Goal: Task Accomplishment & Management: Manage account settings

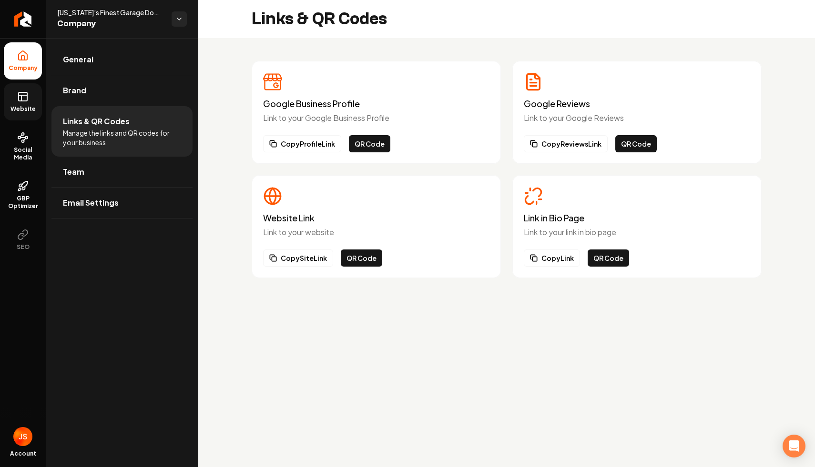
click at [23, 93] on icon at bounding box center [22, 96] width 11 height 11
click at [22, 112] on span "Website" at bounding box center [23, 109] width 33 height 8
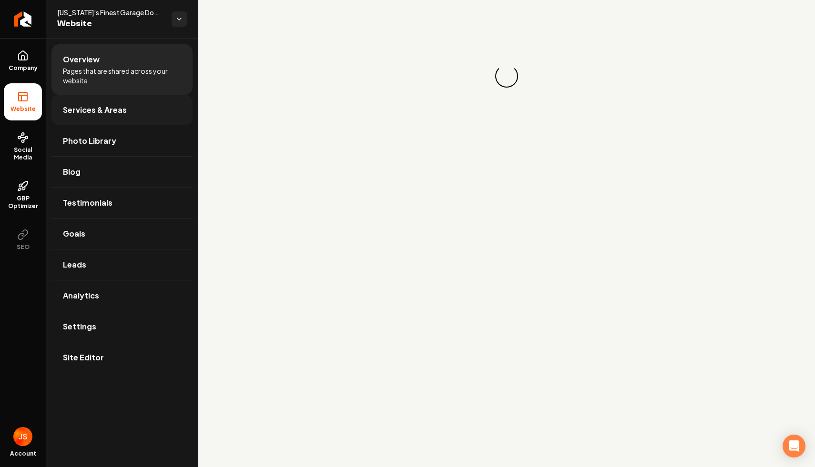
click at [125, 111] on link "Services & Areas" at bounding box center [121, 110] width 141 height 30
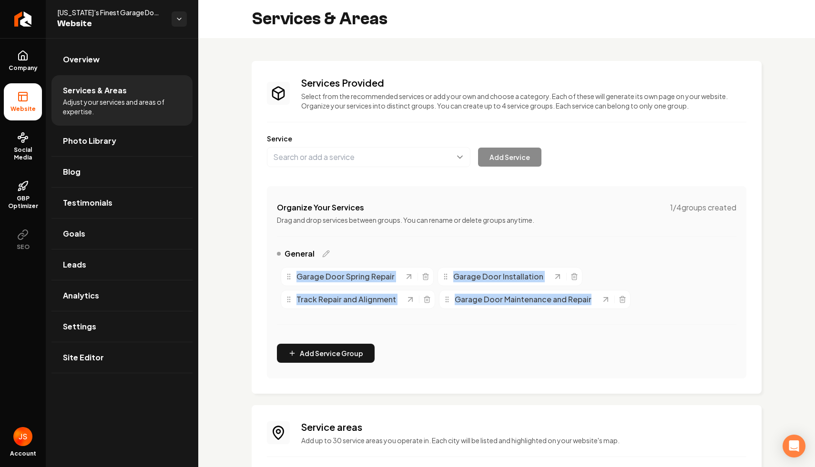
drag, startPoint x: 283, startPoint y: 283, endPoint x: 591, endPoint y: 320, distance: 310.0
click at [592, 322] on div "General Garage Door Spring Repair Garage Door Installation Track Repair and Ali…" at bounding box center [506, 292] width 459 height 88
copy div "Garage Door Spring Repair Garage Door Installation Track Repair and Alignment G…"
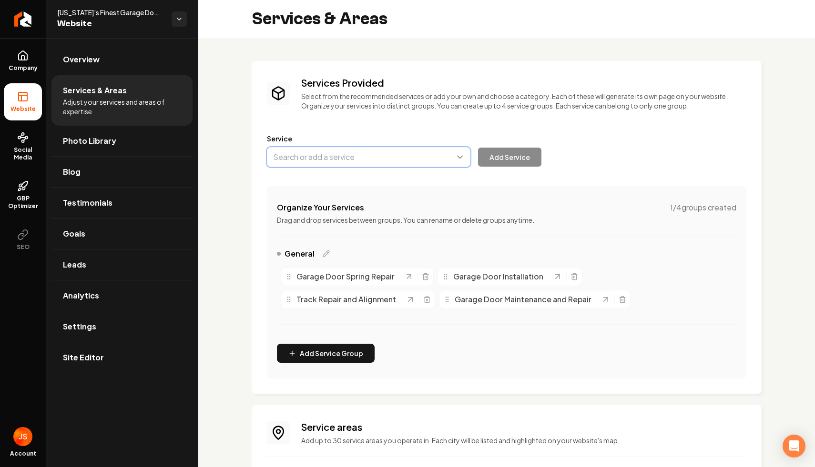
click at [355, 154] on button "Main content area" at bounding box center [368, 157] width 203 height 20
type input "Commercial Garage Door Installation"
click at [498, 158] on button "Add Service" at bounding box center [509, 157] width 63 height 19
click at [377, 161] on button "Main content area" at bounding box center [368, 157] width 203 height 20
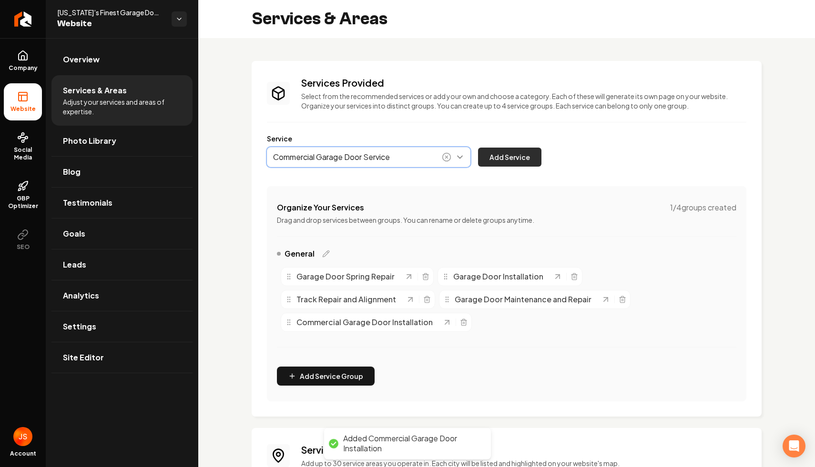
type input "Commercial Garage Door Service"
click at [498, 157] on button "Add Service" at bounding box center [509, 157] width 63 height 19
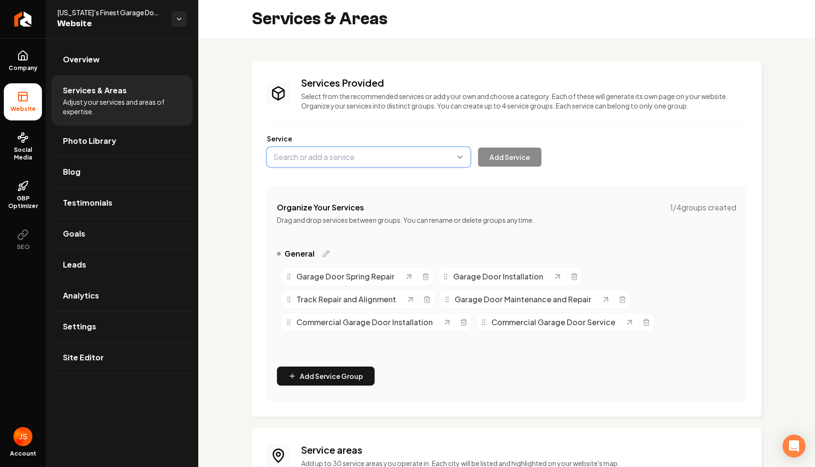
click at [310, 156] on button "Main content area" at bounding box center [368, 157] width 203 height 20
paste input "Garage Door Tune-Ups & Spring Adjustment Services"
click at [280, 157] on button "Main content area" at bounding box center [368, 157] width 203 height 20
type input "Garage Door Tune-Ups & Spring Adjustment Services"
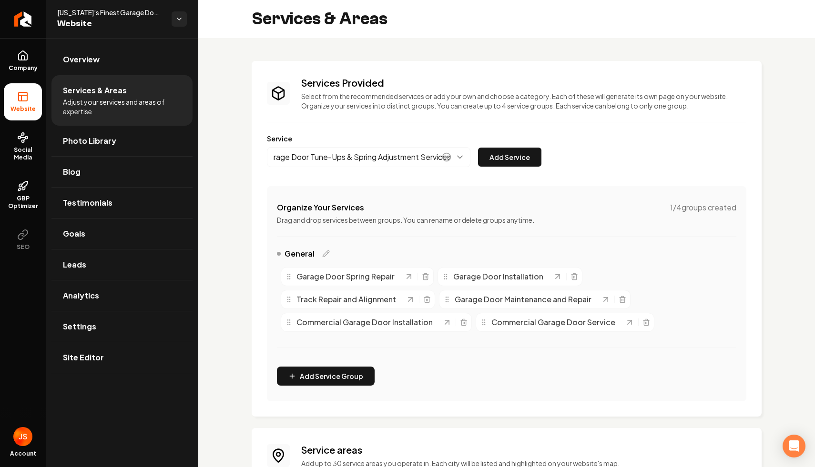
click at [487, 197] on div "Organize Your Services 1 / 4 groups created Drag and drop services between grou…" at bounding box center [506, 293] width 479 height 215
click at [460, 188] on div "Organize Your Services 1 / 4 groups created Drag and drop services between grou…" at bounding box center [506, 293] width 479 height 215
click at [517, 157] on button "Add Service" at bounding box center [509, 157] width 63 height 19
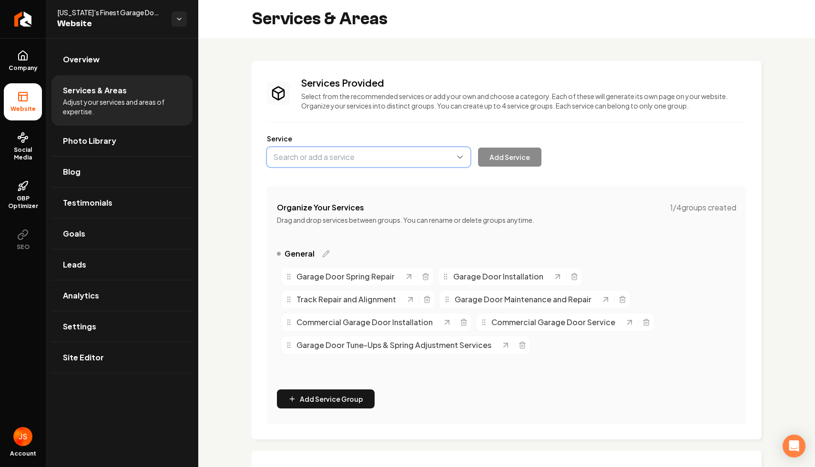
click at [369, 157] on button "Main content area" at bounding box center [368, 157] width 203 height 20
type input "F"
click at [23, 55] on div "Company Website Social Media GBP Optimizer SEO Account [US_STATE]’s Finest Gara…" at bounding box center [407, 233] width 815 height 467
click at [24, 61] on icon at bounding box center [22, 55] width 11 height 11
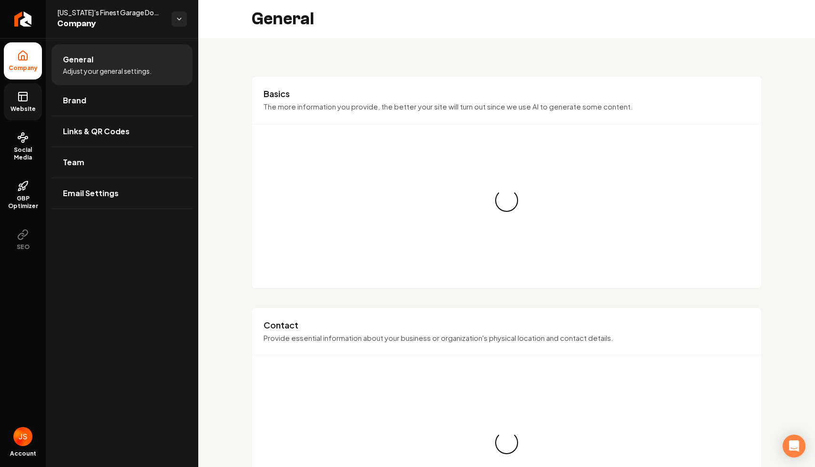
click at [31, 92] on link "Website" at bounding box center [23, 101] width 38 height 37
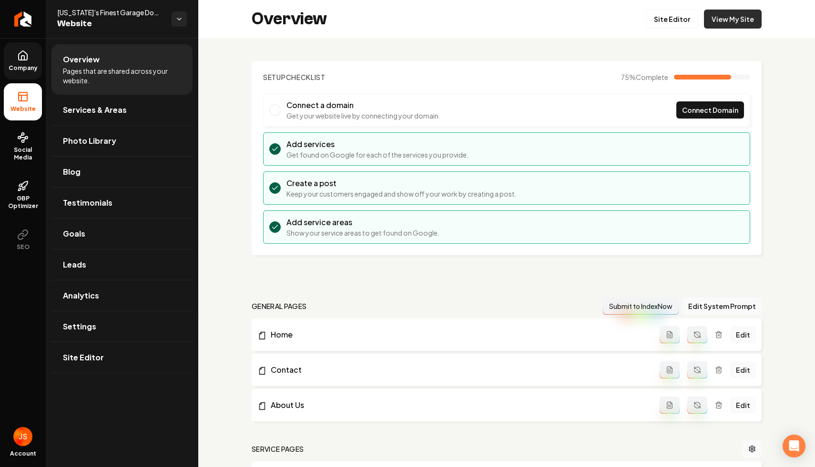
click at [711, 10] on link "View My Site" at bounding box center [733, 19] width 58 height 19
click at [74, 119] on link "Services & Areas" at bounding box center [121, 110] width 141 height 30
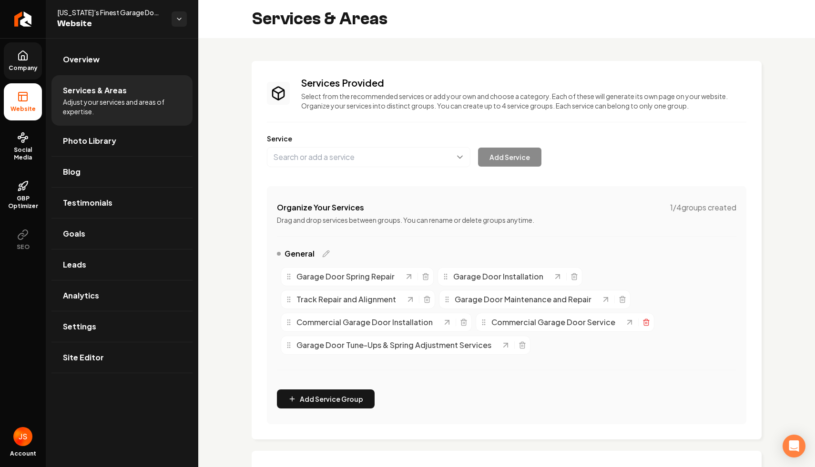
click at [642, 319] on icon "Main content area" at bounding box center [646, 323] width 8 height 8
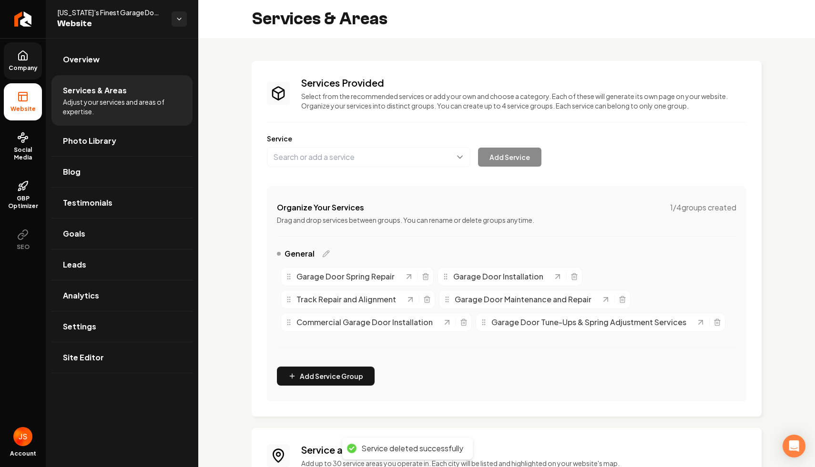
click at [368, 139] on label "Service" at bounding box center [506, 139] width 479 height 10
click at [368, 152] on button "Main content area" at bounding box center [368, 157] width 203 height 20
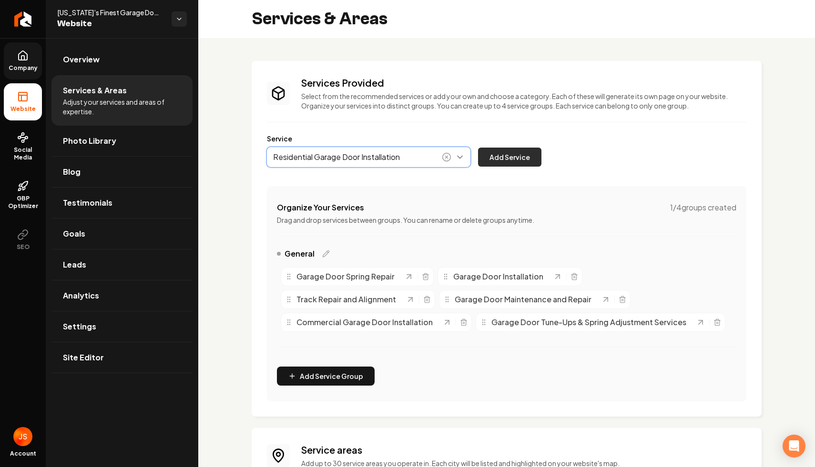
type input "Residential Garage Door Installation"
click at [515, 161] on button "Add Service" at bounding box center [509, 157] width 63 height 19
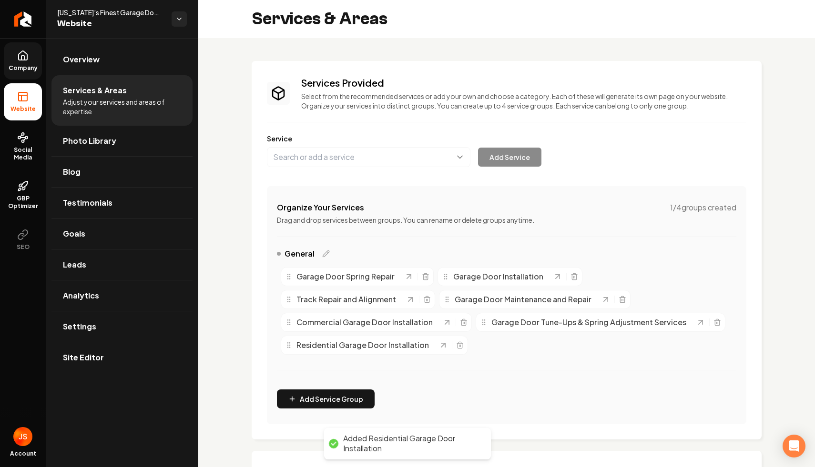
click at [563, 272] on div "Main content area" at bounding box center [565, 277] width 25 height 10
click at [576, 274] on div "Garage Door Installation" at bounding box center [509, 276] width 145 height 19
click at [573, 276] on icon "Main content area" at bounding box center [574, 277] width 4 height 5
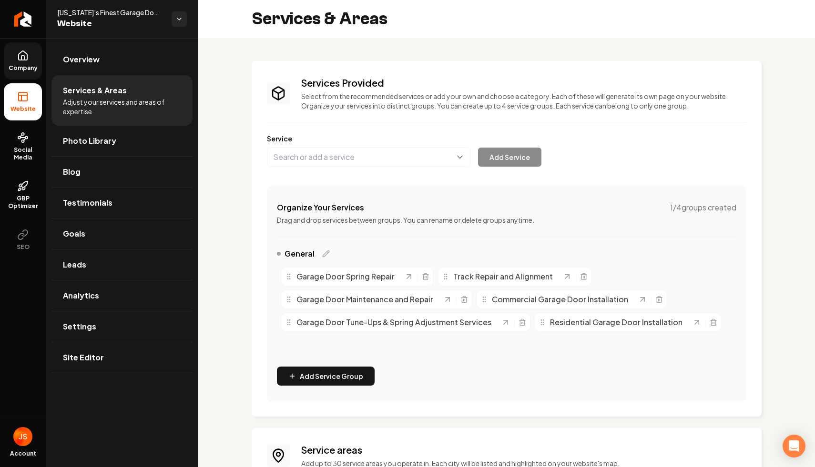
click at [21, 60] on icon at bounding box center [22, 55] width 11 height 11
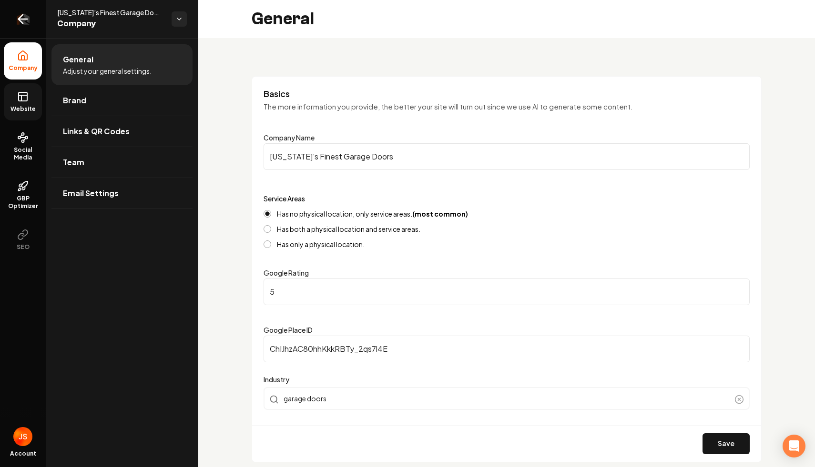
click at [2, 23] on link "Return to dashboard" at bounding box center [23, 19] width 46 height 38
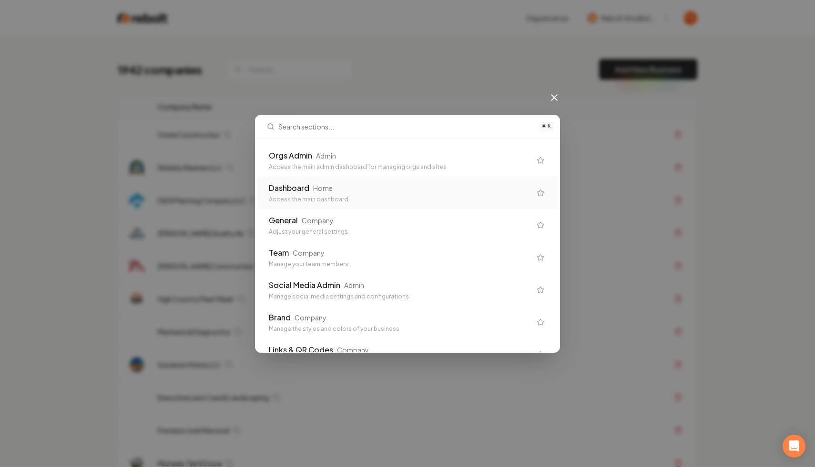
click at [341, 161] on div "Orgs Admin Admin" at bounding box center [400, 155] width 262 height 11
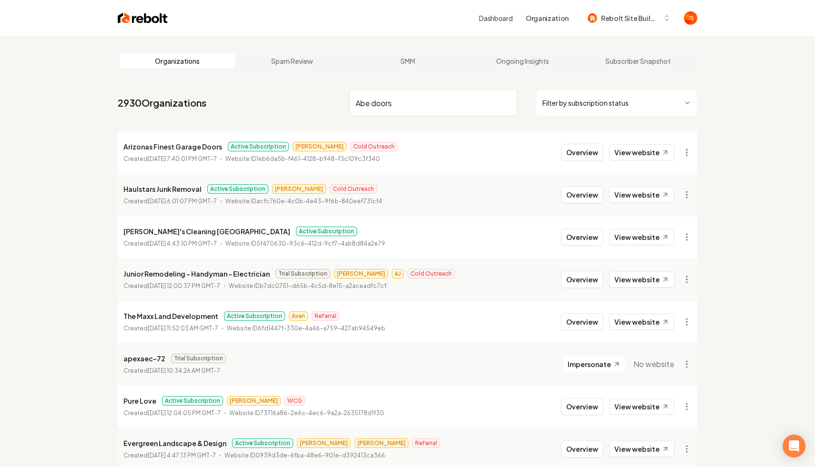
type input "Abe doors"
click at [632, 102] on html "Dashboard Organization Rebolt Site Builder Organizations Spam Review SMM Ongoin…" at bounding box center [407, 233] width 815 height 467
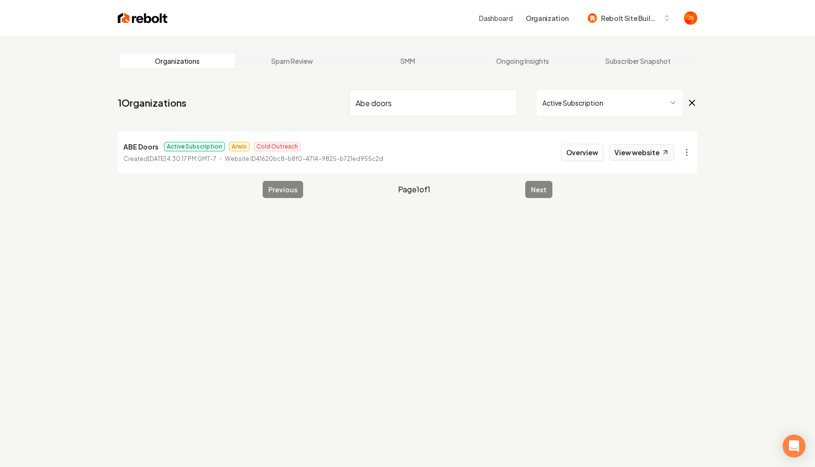
click at [628, 158] on link "View website" at bounding box center [641, 152] width 65 height 16
click at [620, 156] on link "View website" at bounding box center [641, 152] width 65 height 16
